Goal: Find specific page/section: Find specific page/section

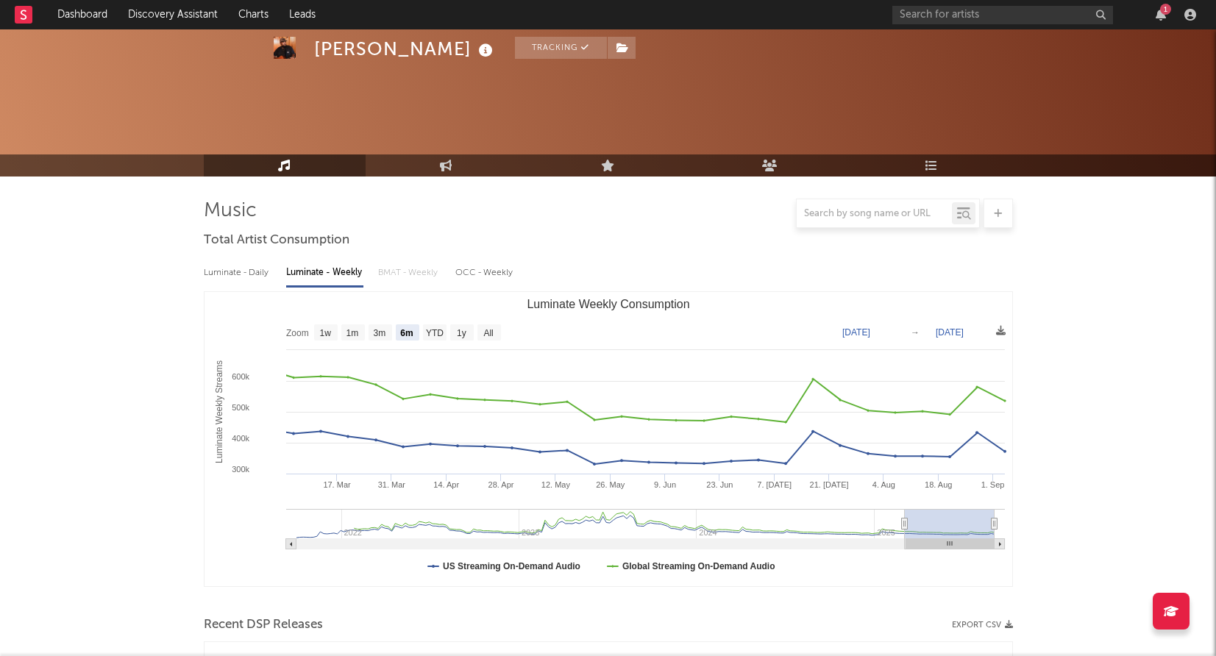
select select "6m"
select select "1w"
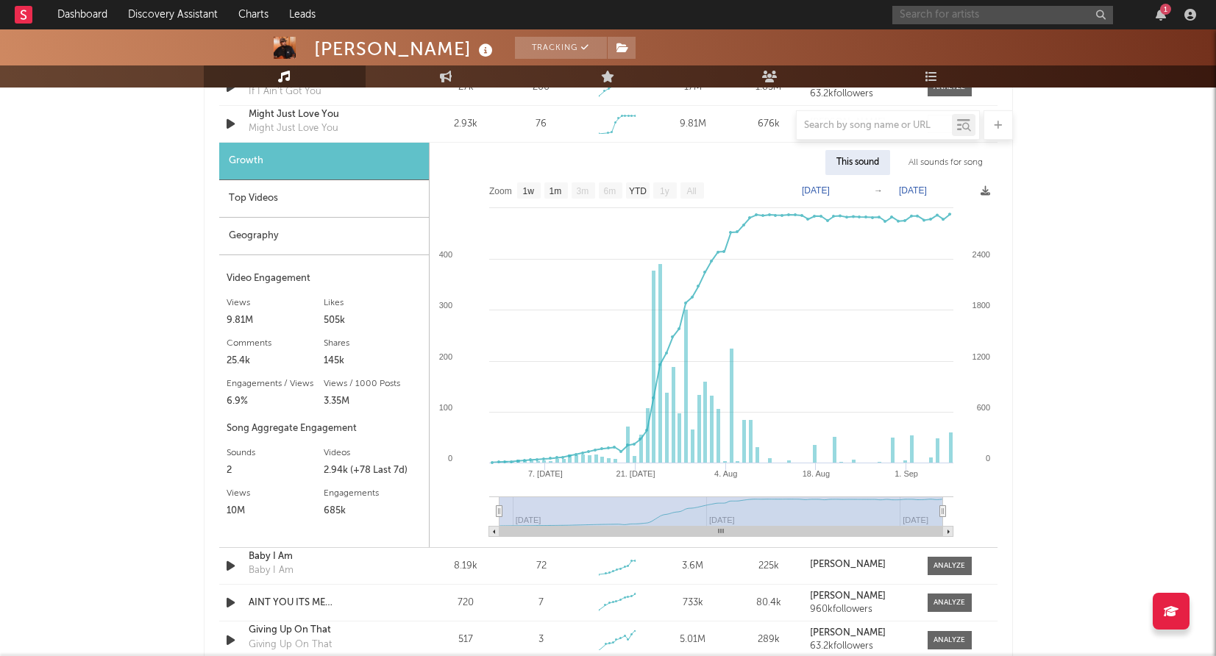
click at [907, 21] on input "text" at bounding box center [1002, 15] width 221 height 18
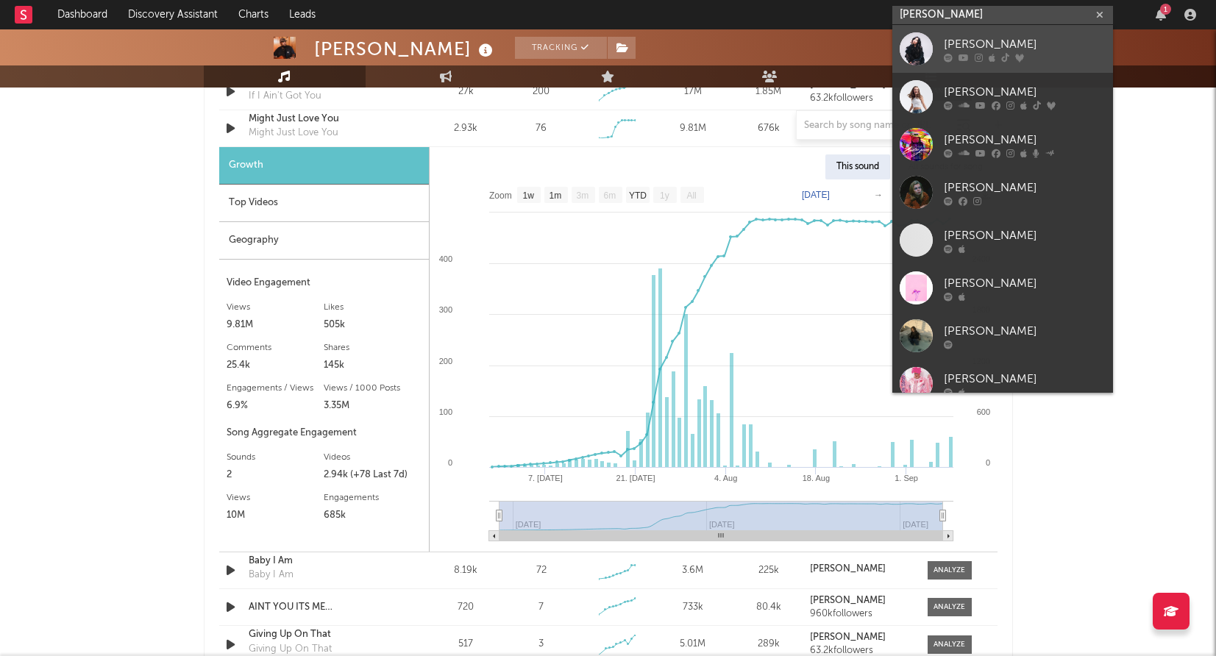
scroll to position [1126, 0]
type input "[PERSON_NAME]"
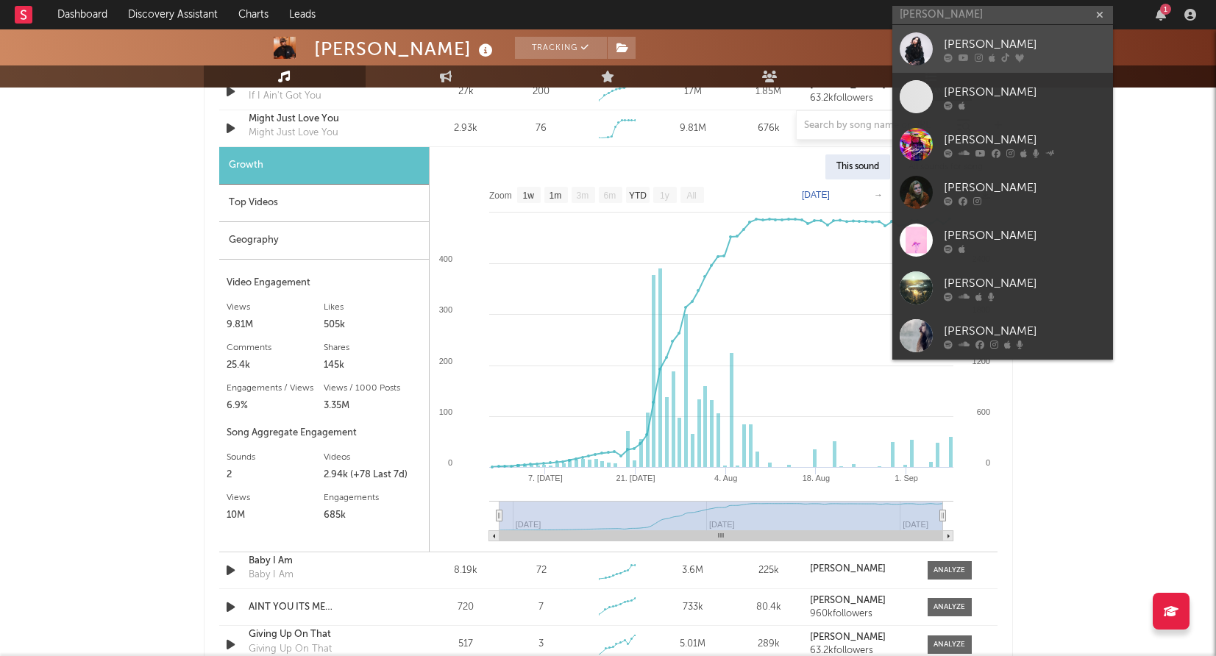
click at [1040, 42] on div "[PERSON_NAME]" at bounding box center [1025, 44] width 162 height 18
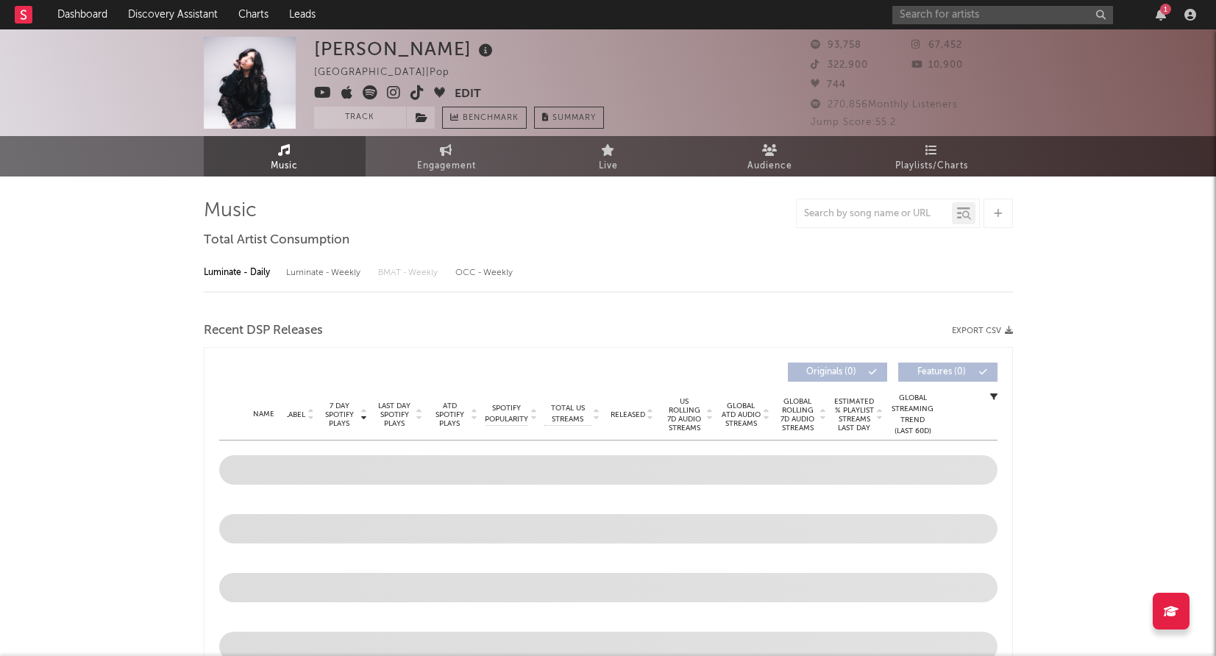
select select "6m"
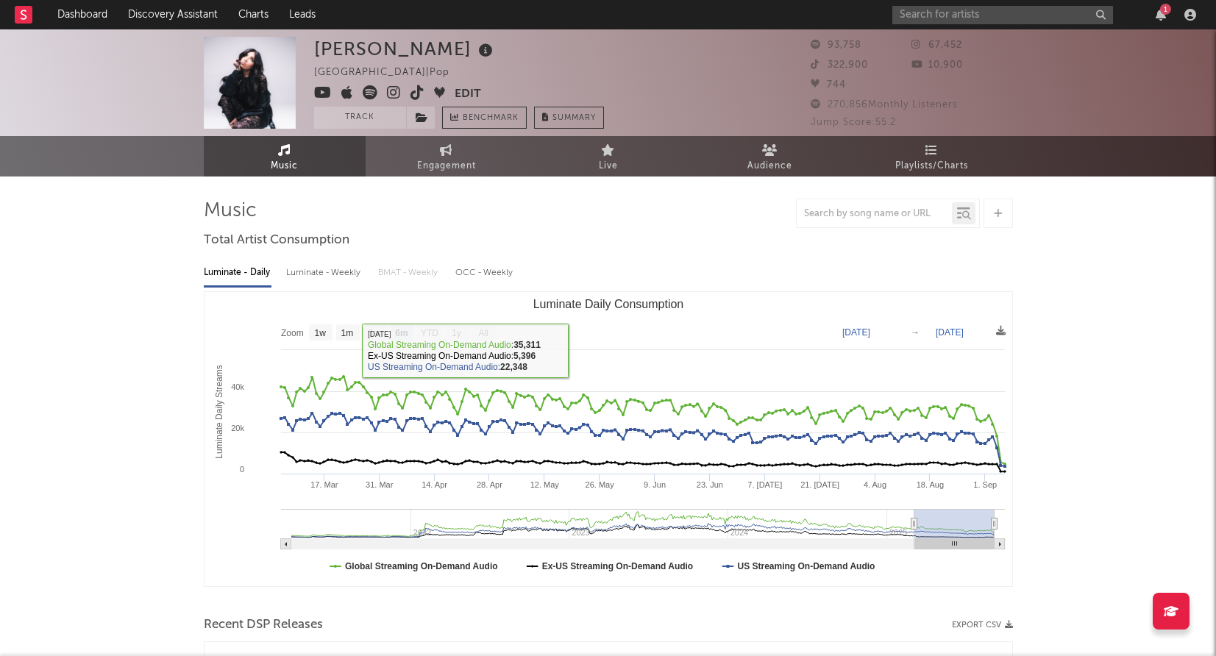
click at [321, 268] on div "Luminate - Weekly" at bounding box center [324, 272] width 77 height 25
select select "6m"
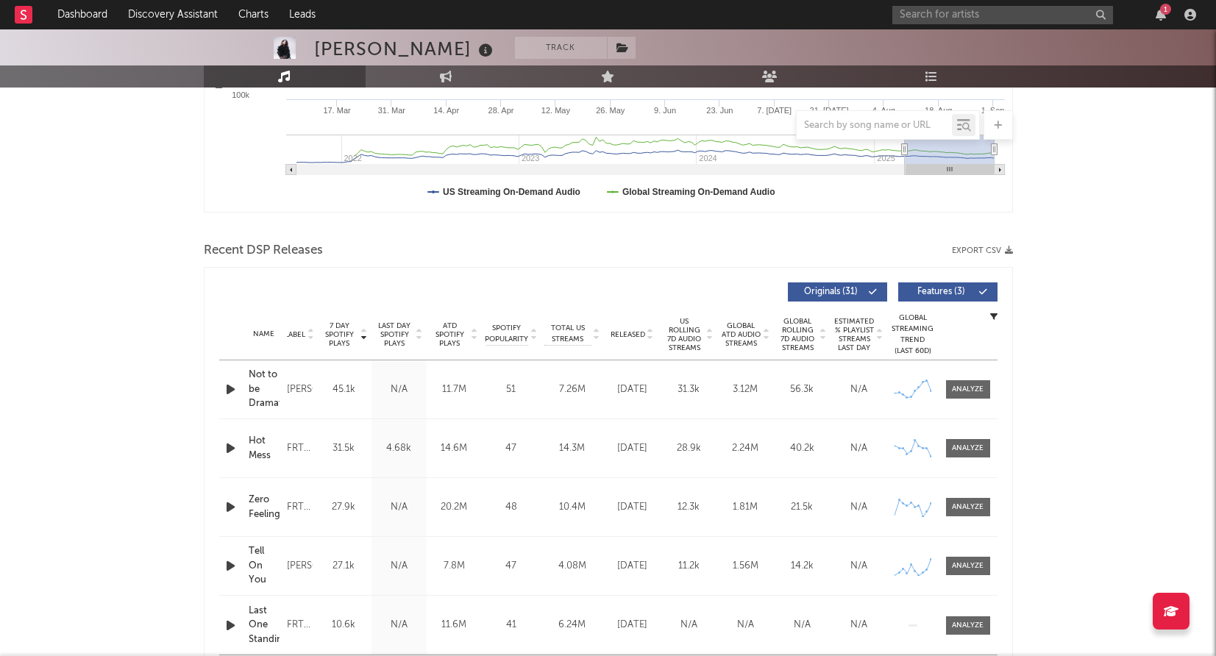
scroll to position [373, 0]
